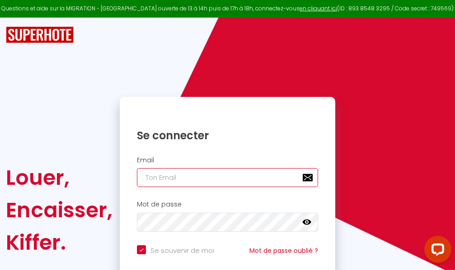
click at [250, 177] on input "email" at bounding box center [227, 177] width 181 height 19
type input "m"
checkbox input "true"
type input "ma"
checkbox input "true"
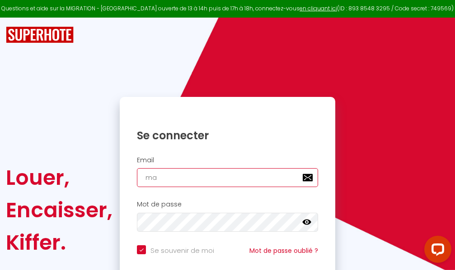
type input "mar"
checkbox input "true"
type input "marc"
checkbox input "true"
type input "marcd"
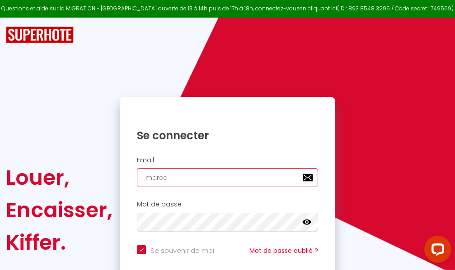
checkbox input "true"
type input "marcdp"
checkbox input "true"
type input "marcdpo"
checkbox input "true"
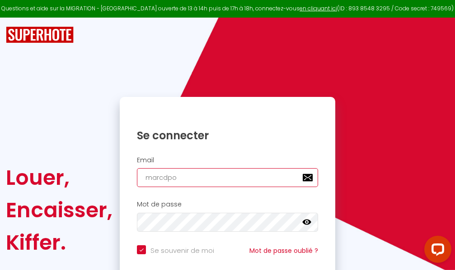
type input "marcdpoz"
checkbox input "true"
type input "marcdpoz."
checkbox input "true"
type input "marcdpoz.l"
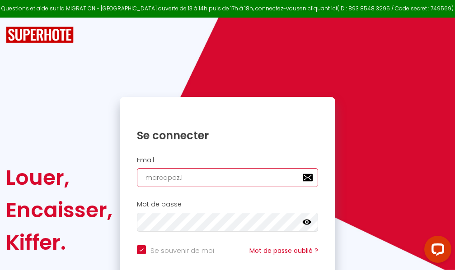
checkbox input "true"
type input "marcdpoz.lo"
checkbox input "true"
type input "marcdpoz.loc"
checkbox input "true"
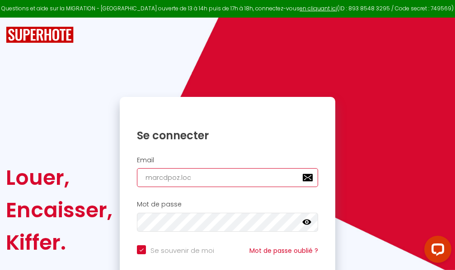
type input "marcdpoz.loca"
checkbox input "true"
type input "marcdpoz.locat"
checkbox input "true"
type input "marcdpoz.locati"
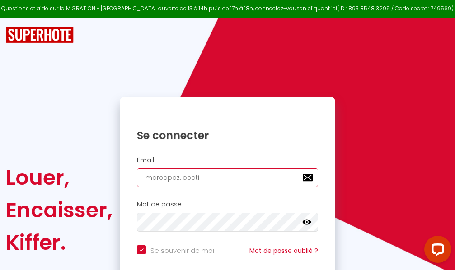
checkbox input "true"
type input "marcdpoz.locatio"
checkbox input "true"
type input "marcdpoz.location"
checkbox input "true"
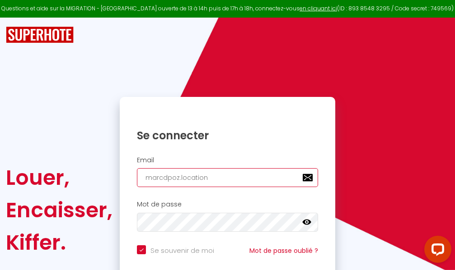
type input "marcdpoz.location@"
checkbox input "true"
type input "marcdpoz.location@g"
checkbox input "true"
type input "marcdpoz.location@gm"
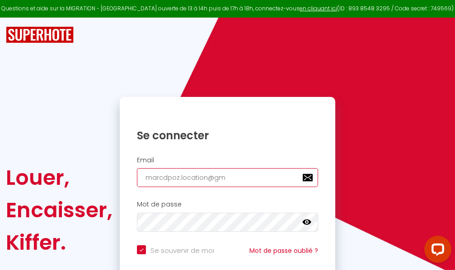
checkbox input "true"
type input "marcdpoz.location@gma"
checkbox input "true"
type input "marcdpoz.location@gmai"
checkbox input "true"
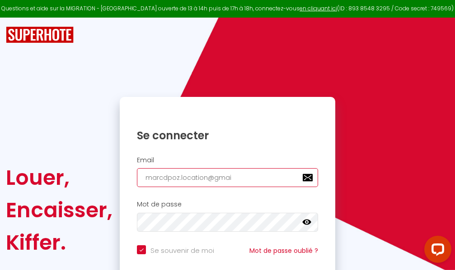
type input "marcdpoz.location@gmail"
checkbox input "true"
type input "marcdpoz.location@gmail."
checkbox input "true"
type input "marcdpoz.location@gmail.c"
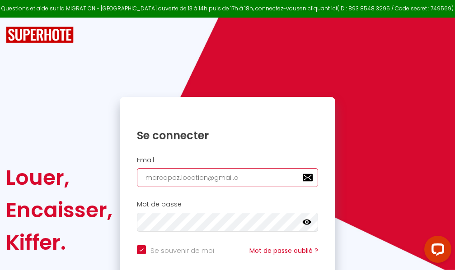
checkbox input "true"
type input "marcdpoz.location@gmail.co"
checkbox input "true"
type input "marcdpoz.location@gmail.com"
checkbox input "true"
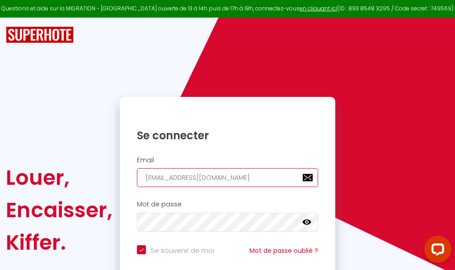
type input "marcdpoz.location@gmail.com"
click at [243, 177] on input "email" at bounding box center [227, 177] width 181 height 19
